Goal: Transaction & Acquisition: Purchase product/service

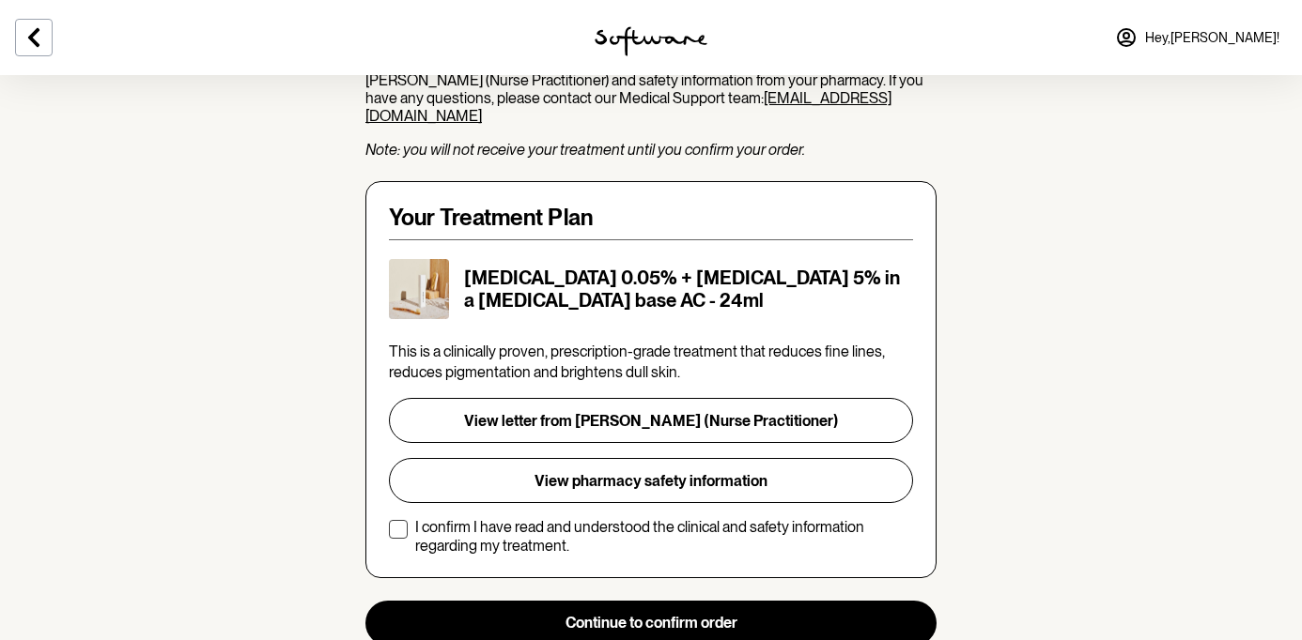
scroll to position [285, 0]
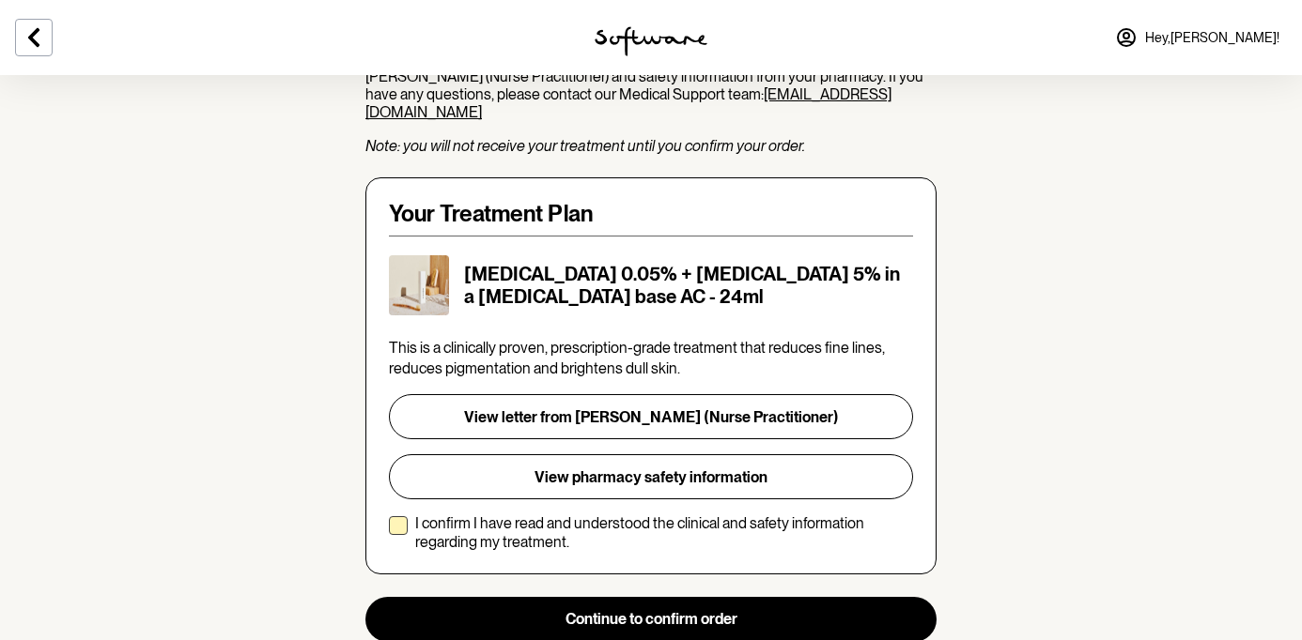
click at [395, 517] on span at bounding box center [398, 526] width 19 height 19
click at [389, 532] on input "I confirm I have read and understood the clinical and safety information regard…" at bounding box center [388, 532] width 1 height 1
checkbox input "true"
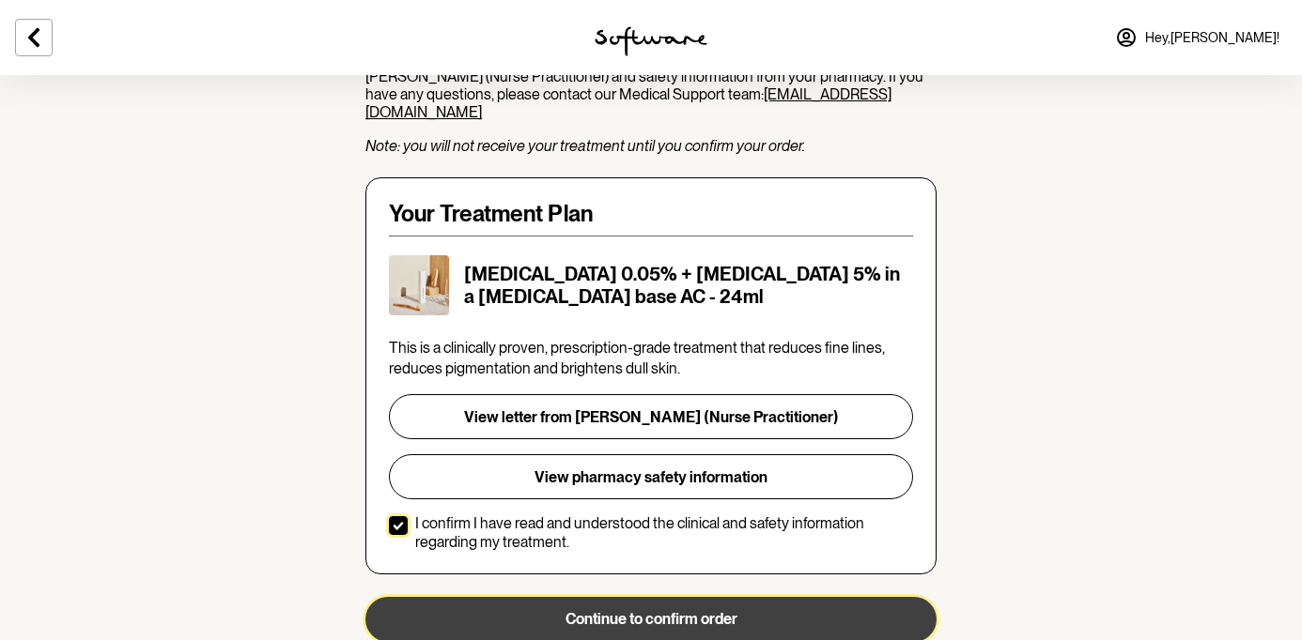
click at [679, 608] on button "Continue to confirm order" at bounding box center [650, 619] width 571 height 45
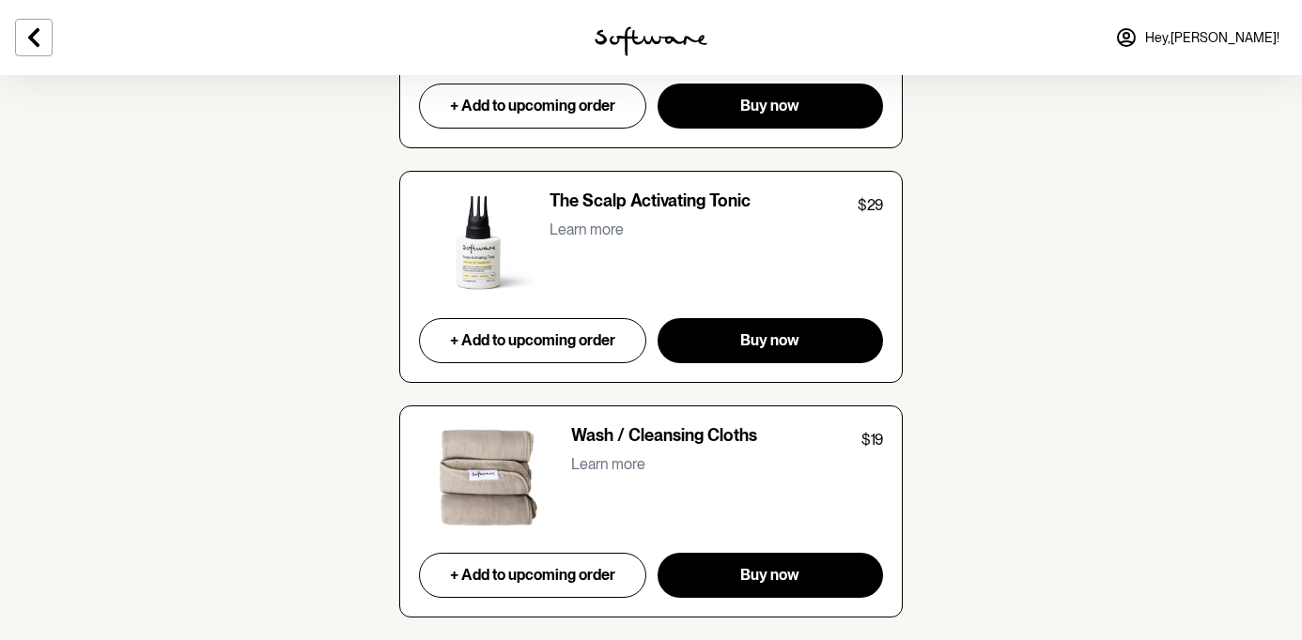
scroll to position [7667, 0]
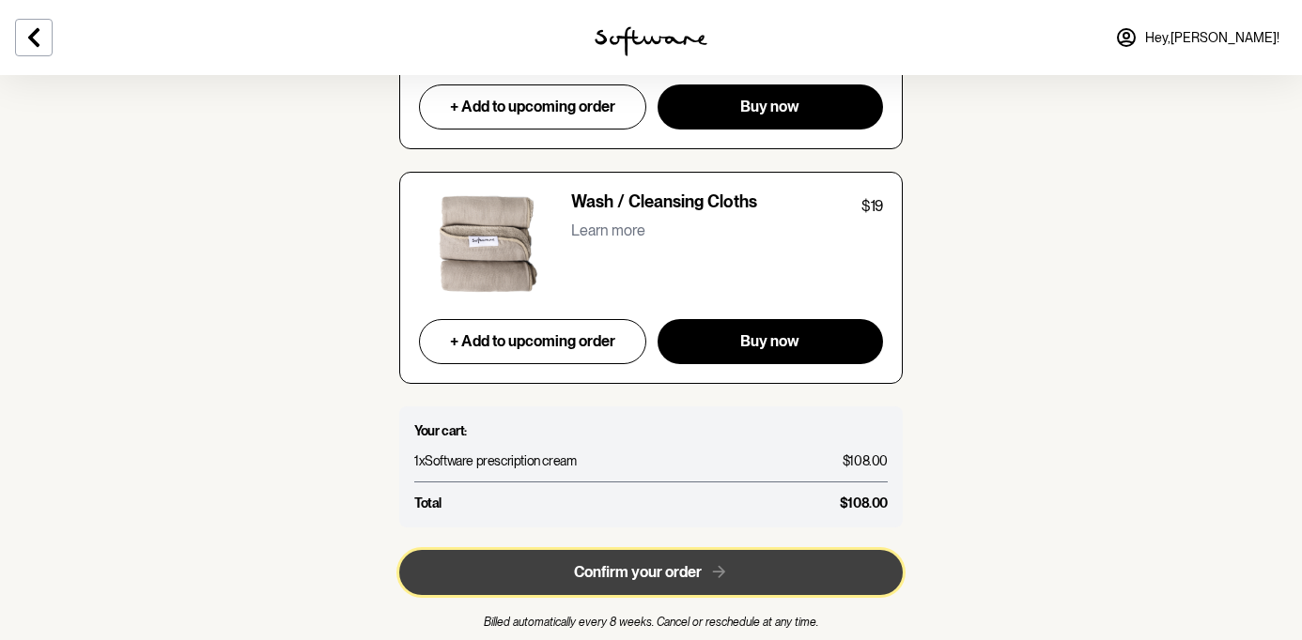
click at [643, 563] on span "Confirm your order" at bounding box center [638, 572] width 128 height 18
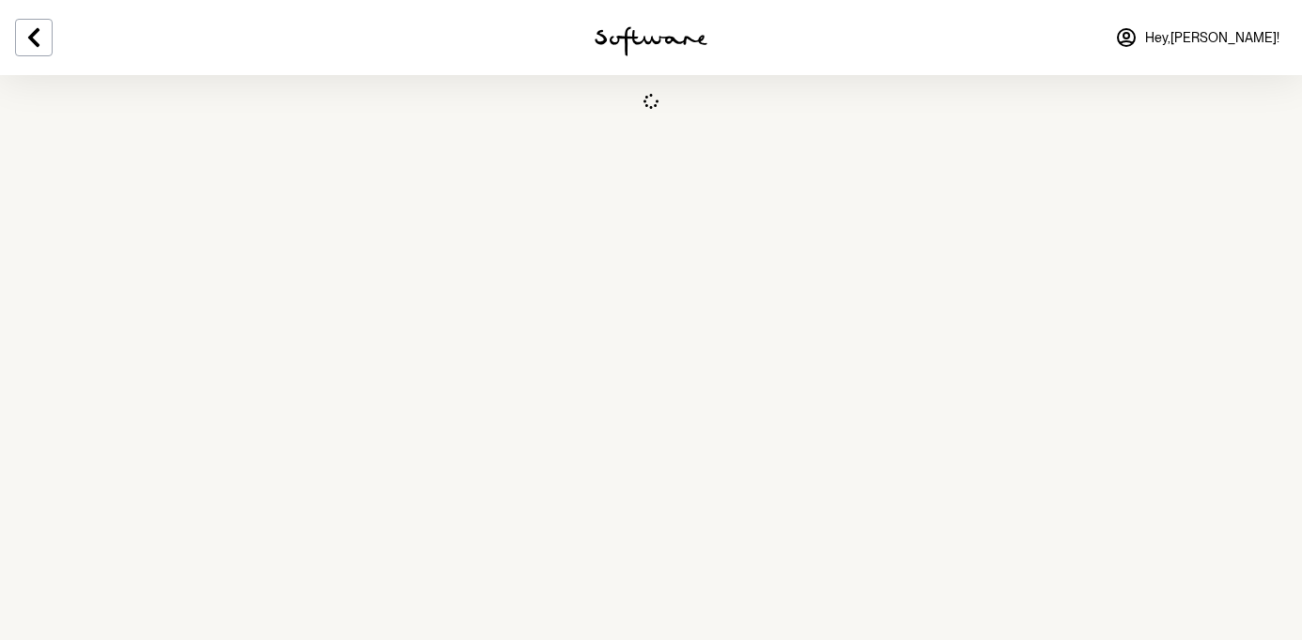
select select "QLD"
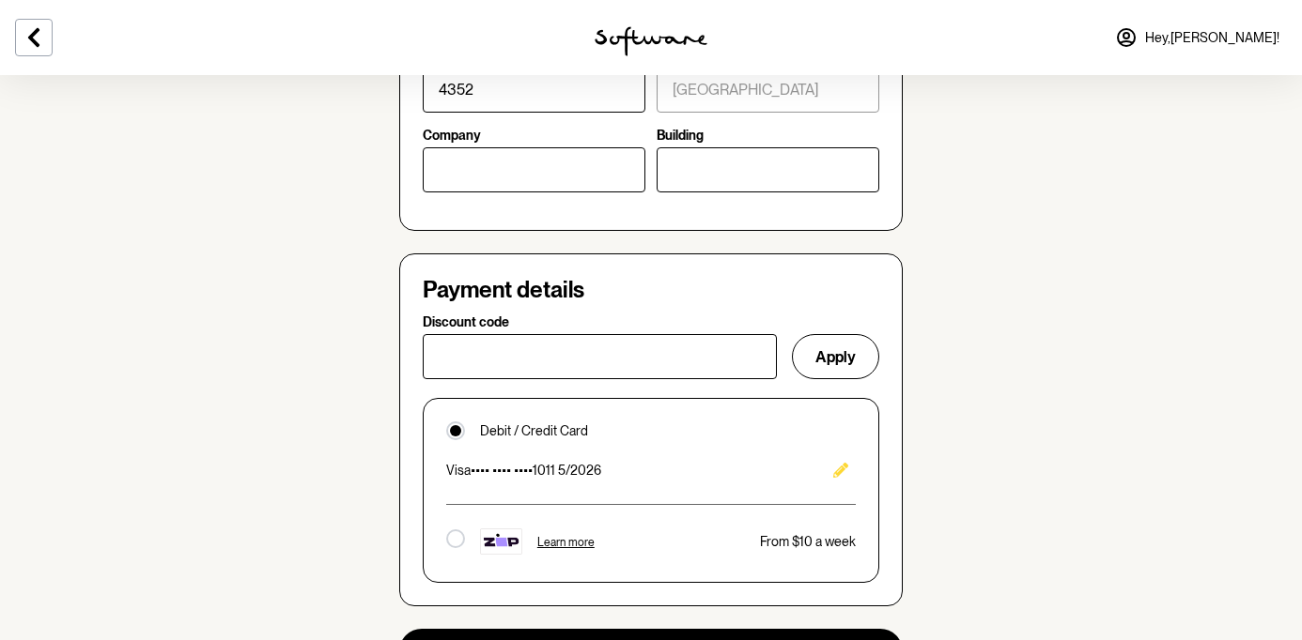
scroll to position [1192, 0]
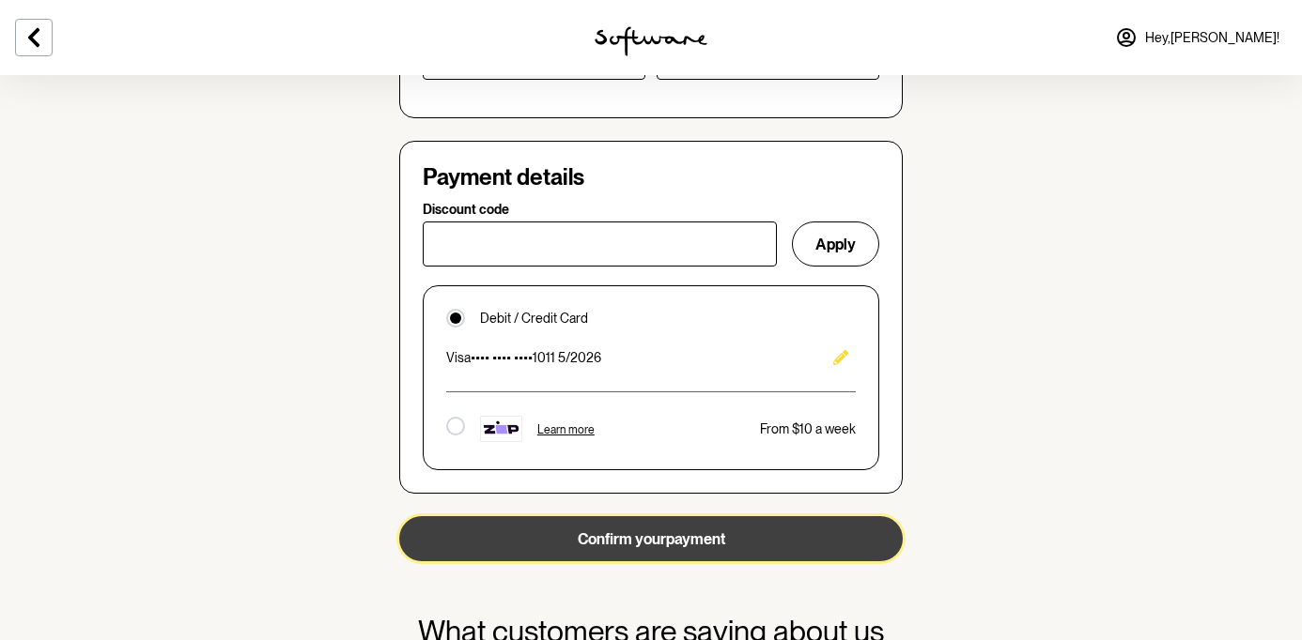
click at [655, 547] on button "Confirm your payment" at bounding box center [650, 539] width 503 height 45
